Goal: Information Seeking & Learning: Learn about a topic

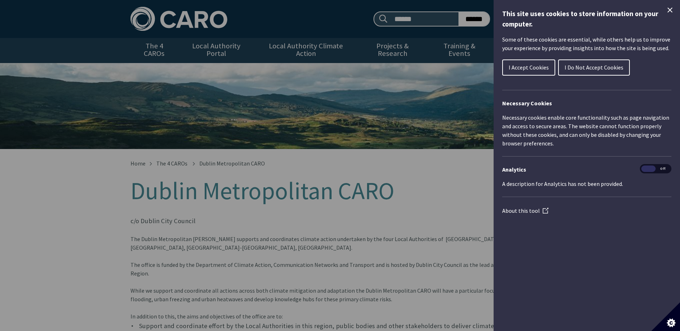
click at [669, 12] on icon "Close Cookie Control" at bounding box center [669, 10] width 9 height 9
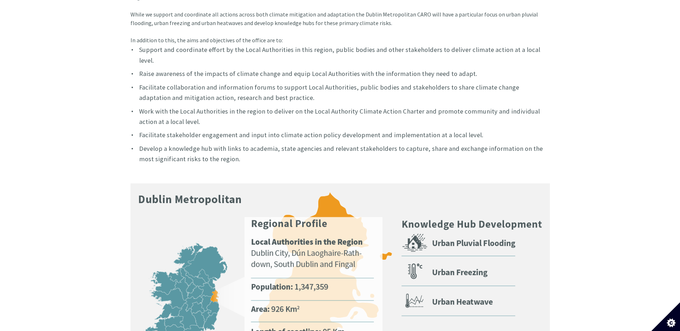
scroll to position [272, 0]
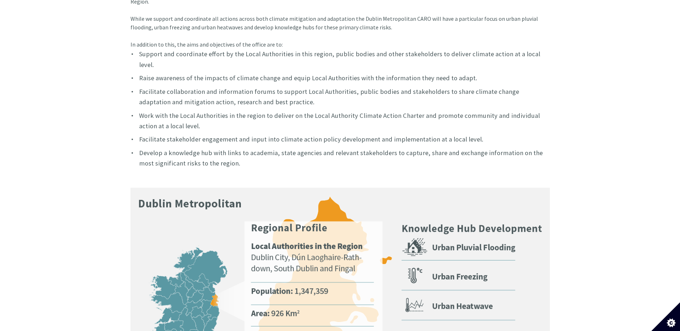
click at [455, 240] on img at bounding box center [339, 305] width 419 height 234
click at [442, 271] on img at bounding box center [339, 305] width 419 height 234
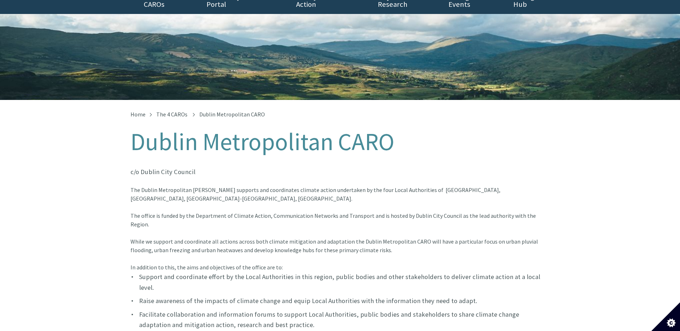
scroll to position [0, 0]
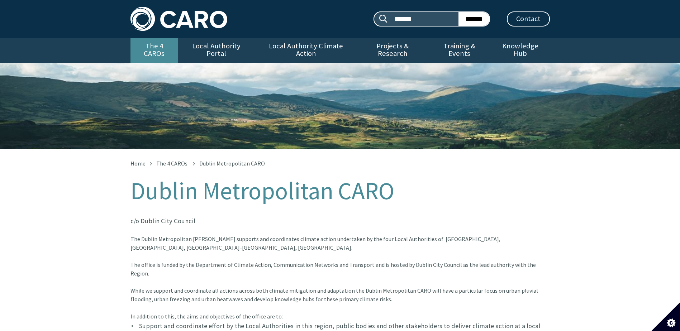
click at [155, 46] on link "The 4 CAROs" at bounding box center [154, 50] width 48 height 25
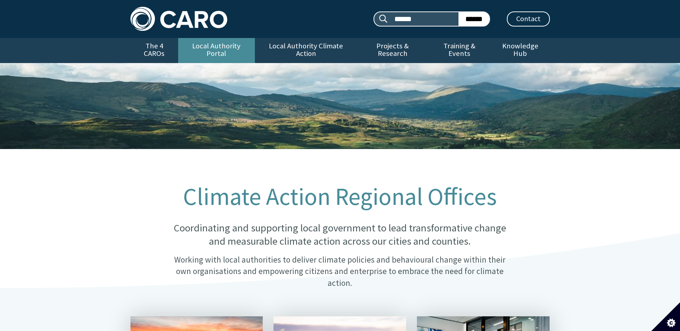
click at [226, 47] on link "Local Authority Portal" at bounding box center [216, 50] width 77 height 25
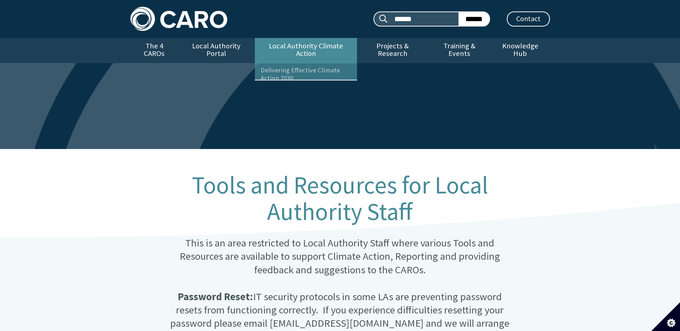
click at [310, 45] on link "Local Authority Climate Action" at bounding box center [306, 50] width 102 height 25
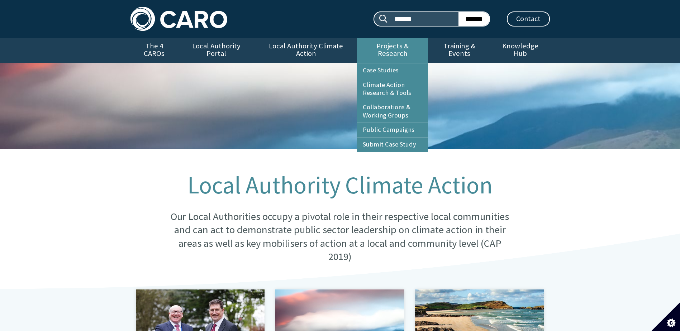
click at [375, 46] on link "Projects & Research" at bounding box center [392, 50] width 71 height 25
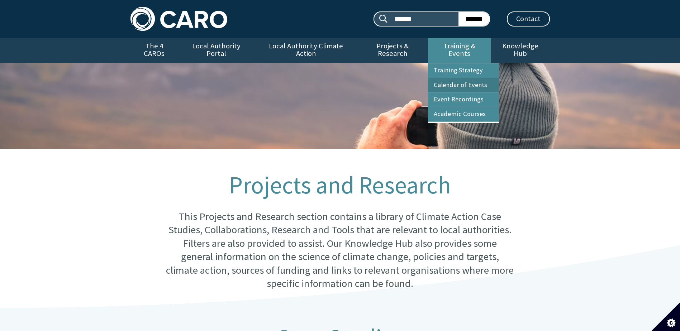
click at [463, 78] on link "Calendar of Events" at bounding box center [463, 85] width 71 height 14
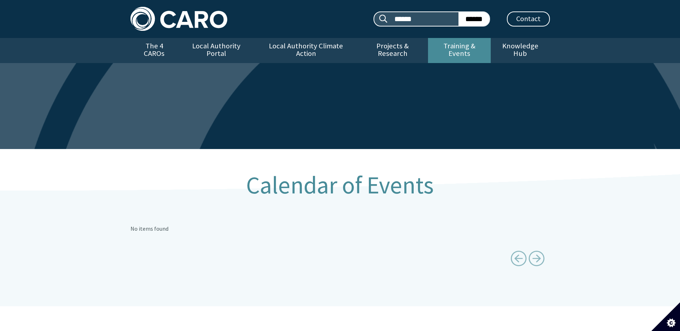
click at [458, 44] on link "Training & Events" at bounding box center [459, 50] width 63 height 25
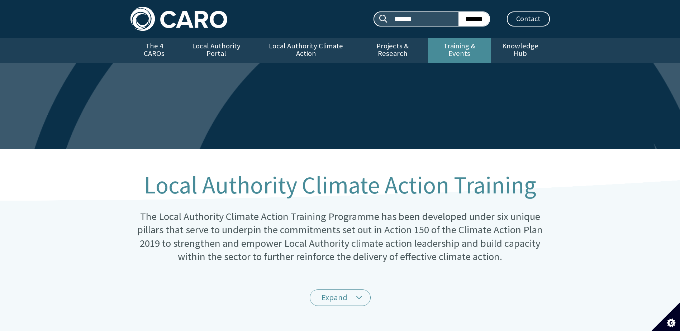
click at [458, 45] on link "Training & Events" at bounding box center [459, 50] width 63 height 25
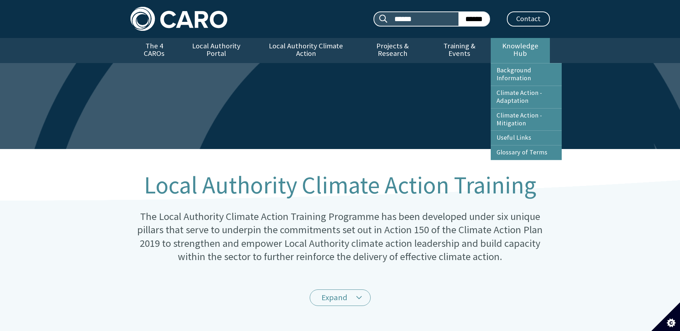
click at [510, 44] on link "Knowledge Hub" at bounding box center [519, 50] width 59 height 25
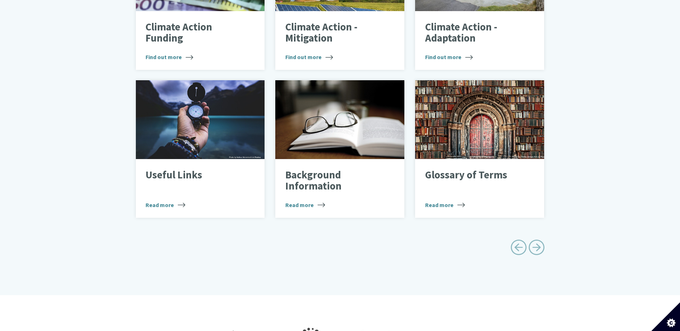
scroll to position [358, 0]
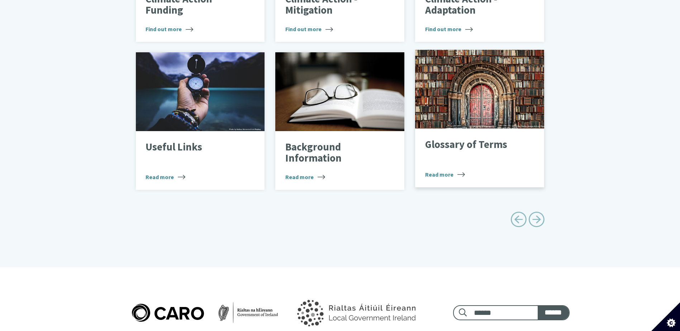
click at [445, 170] on span "Read more" at bounding box center [445, 174] width 40 height 9
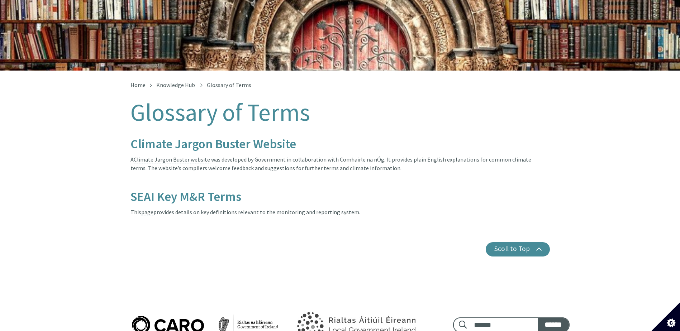
scroll to position [36, 0]
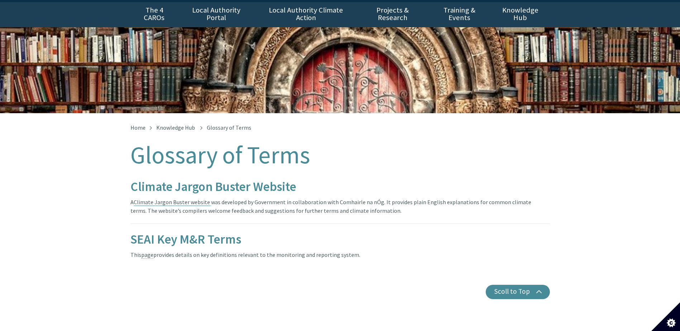
click at [176, 198] on link "Climate Jargon Buster website" at bounding box center [172, 202] width 76 height 8
click at [142, 10] on link "The 4 CAROs" at bounding box center [154, 14] width 48 height 25
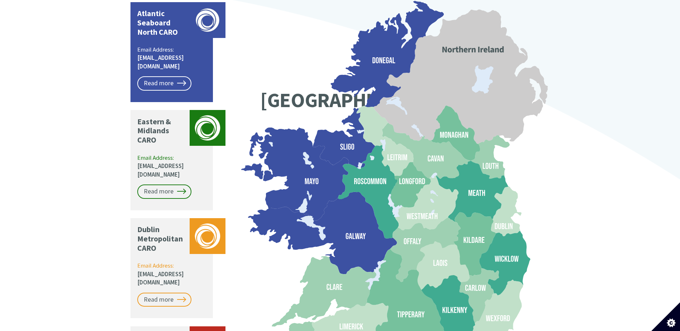
scroll to position [609, 0]
